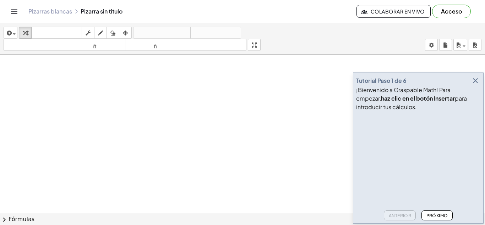
drag, startPoint x: 109, startPoint y: 89, endPoint x: 145, endPoint y: 117, distance: 45.8
click at [428, 122] on video at bounding box center [409, 140] width 106 height 53
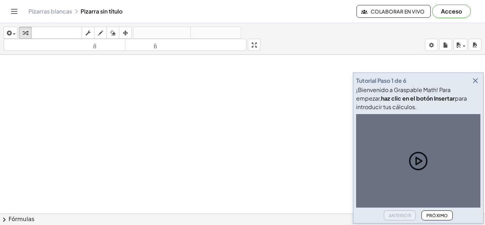
click at [479, 81] on icon "button" at bounding box center [475, 80] width 9 height 9
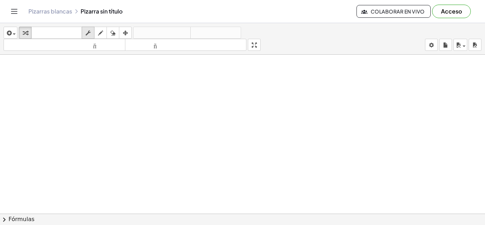
click at [94, 33] on button "fregar" at bounding box center [88, 33] width 13 height 12
drag, startPoint x: 81, startPoint y: 78, endPoint x: 82, endPoint y: 111, distance: 32.7
click at [102, 35] on icon "button" at bounding box center [100, 33] width 5 height 9
drag, startPoint x: 71, startPoint y: 74, endPoint x: 71, endPoint y: 107, distance: 32.3
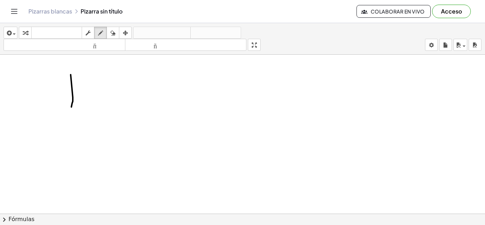
click at [115, 31] on icon "button" at bounding box center [112, 33] width 5 height 9
drag, startPoint x: 69, startPoint y: 72, endPoint x: 72, endPoint y: 127, distance: 54.7
click at [100, 29] on icon "button" at bounding box center [100, 33] width 5 height 9
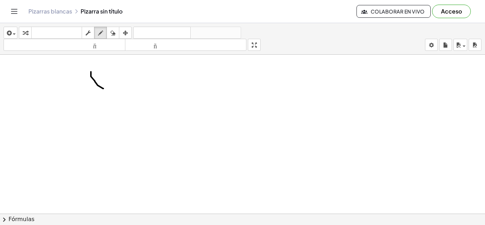
drag, startPoint x: 91, startPoint y: 72, endPoint x: 104, endPoint y: 88, distance: 21.0
drag, startPoint x: 109, startPoint y: 83, endPoint x: 105, endPoint y: 68, distance: 14.7
drag, startPoint x: 123, startPoint y: 80, endPoint x: 114, endPoint y: 92, distance: 14.8
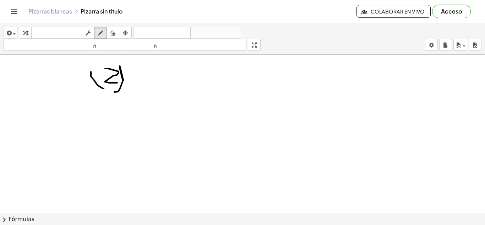
drag, startPoint x: 126, startPoint y: 73, endPoint x: 121, endPoint y: 59, distance: 14.8
